Goal: Obtain resource: Download file/media

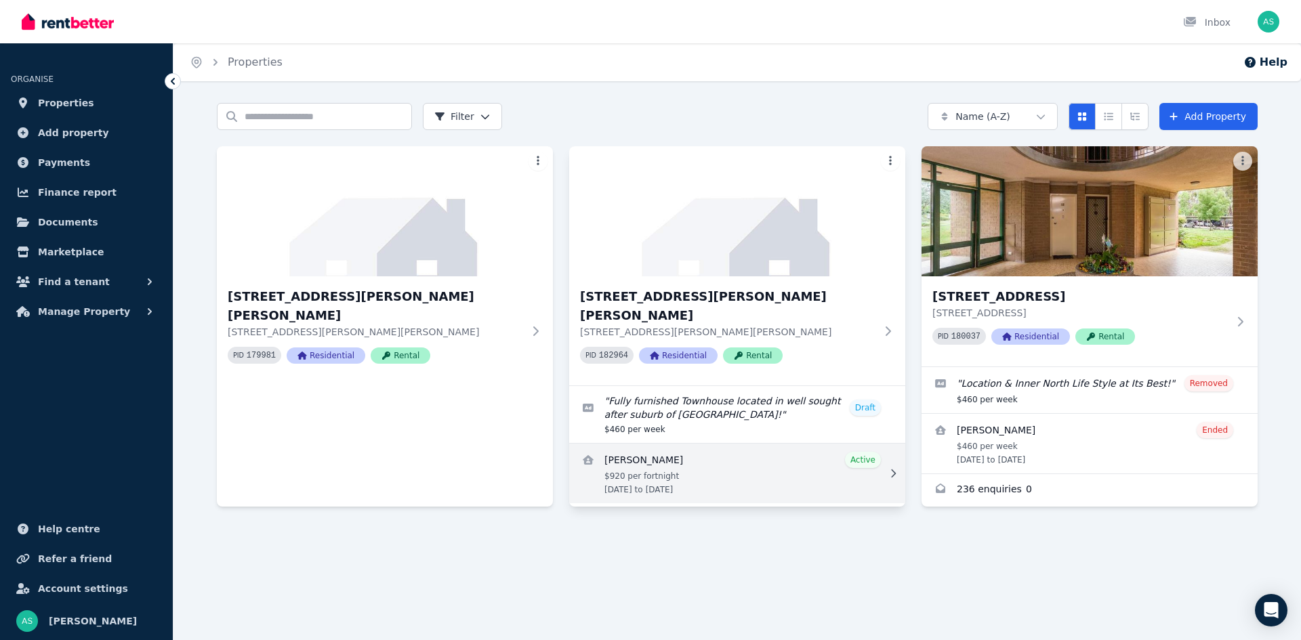
click at [805, 444] on link "View details for Tristan Dando Balgobin" at bounding box center [737, 474] width 336 height 60
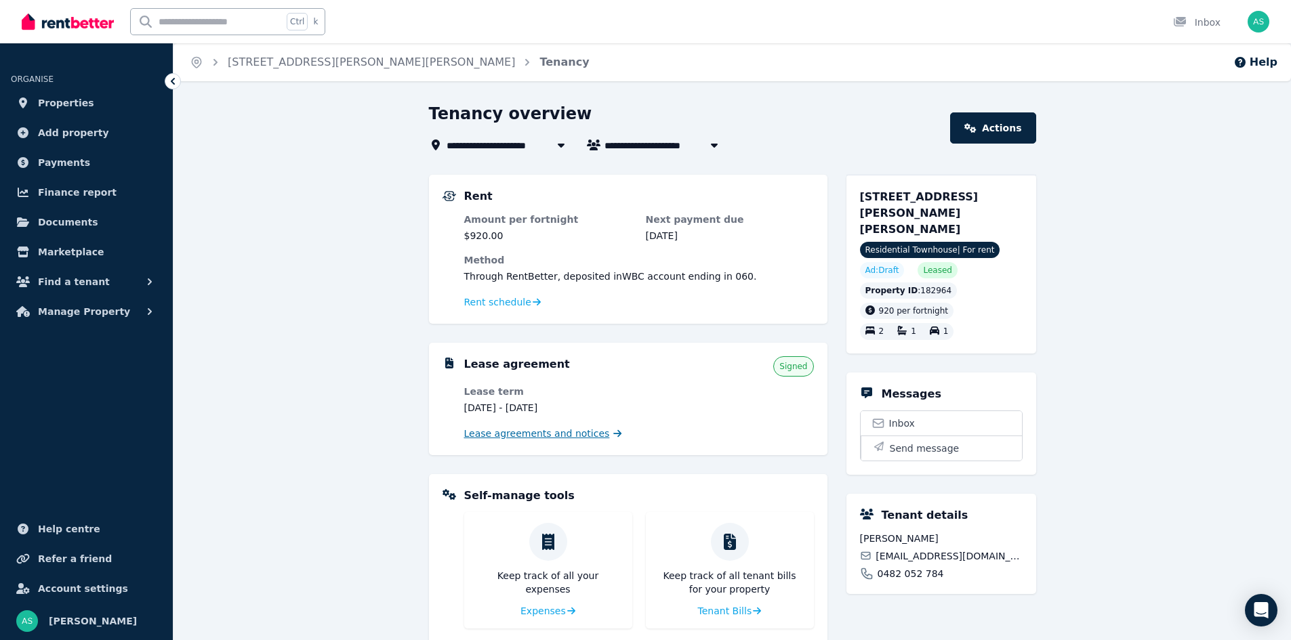
click at [559, 436] on span "Lease agreements and notices" at bounding box center [537, 434] width 146 height 14
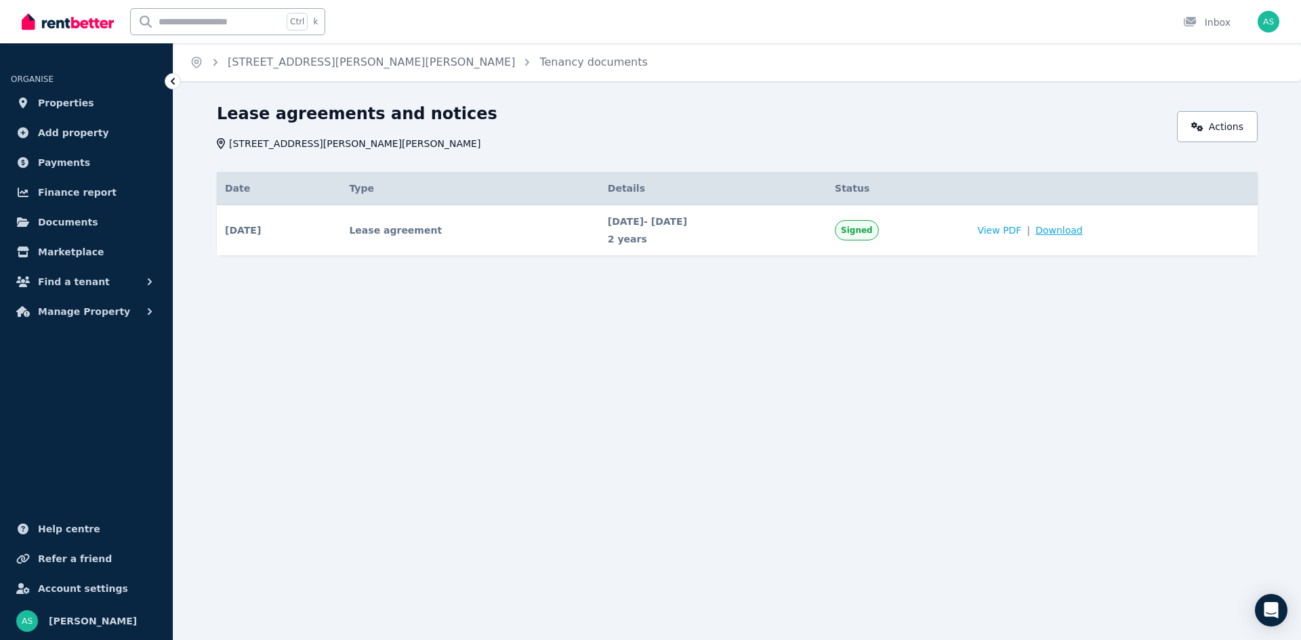
click at [1083, 234] on span "Download" at bounding box center [1058, 231] width 47 height 14
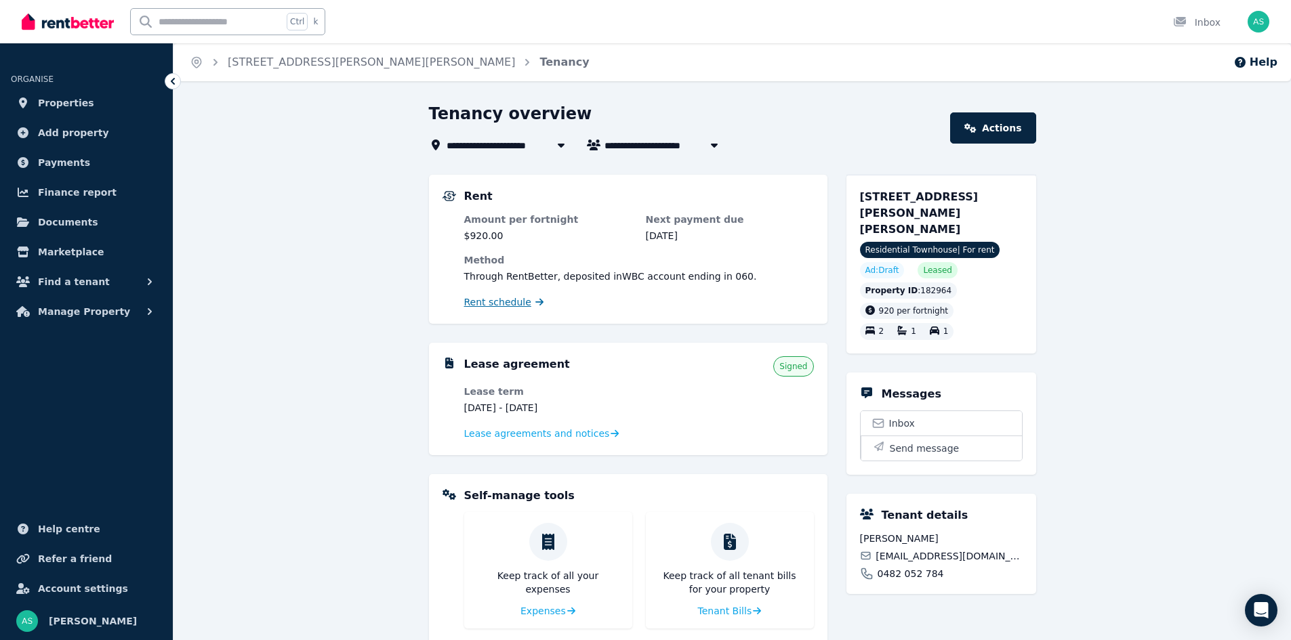
click at [495, 302] on span "Rent schedule" at bounding box center [497, 302] width 67 height 14
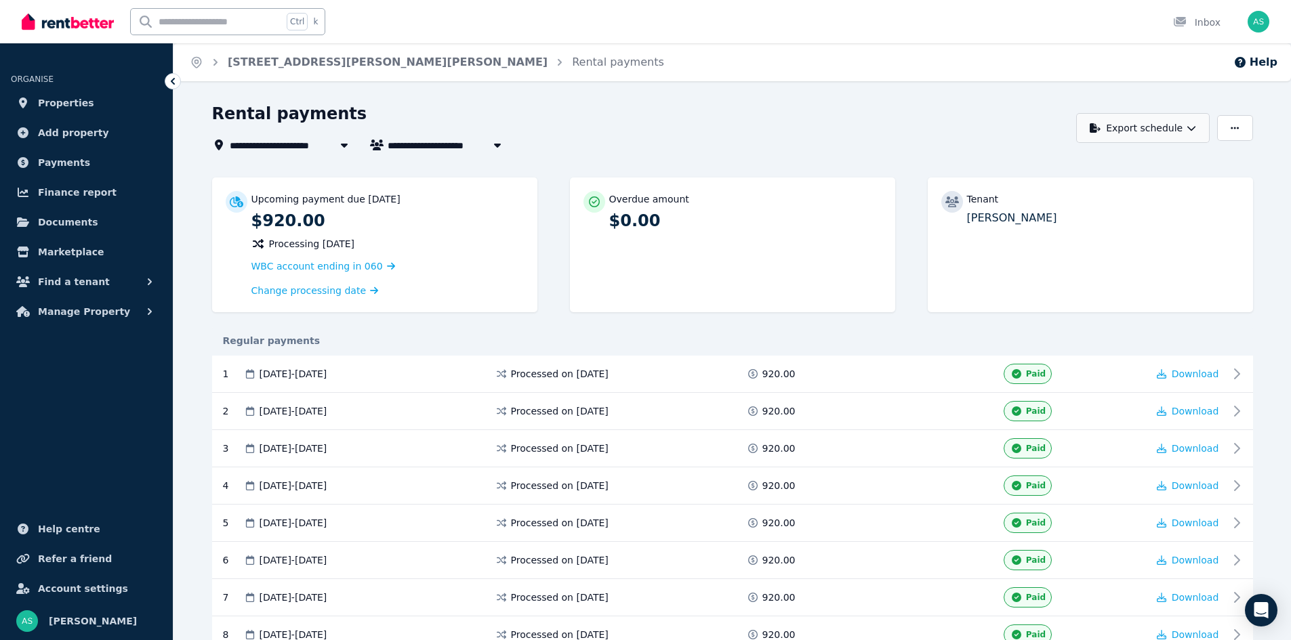
click at [1196, 131] on icon "button" at bounding box center [1191, 127] width 9 height 9
click at [1115, 159] on div "PDF" at bounding box center [1143, 164] width 115 height 14
